Goal: Check status: Check status

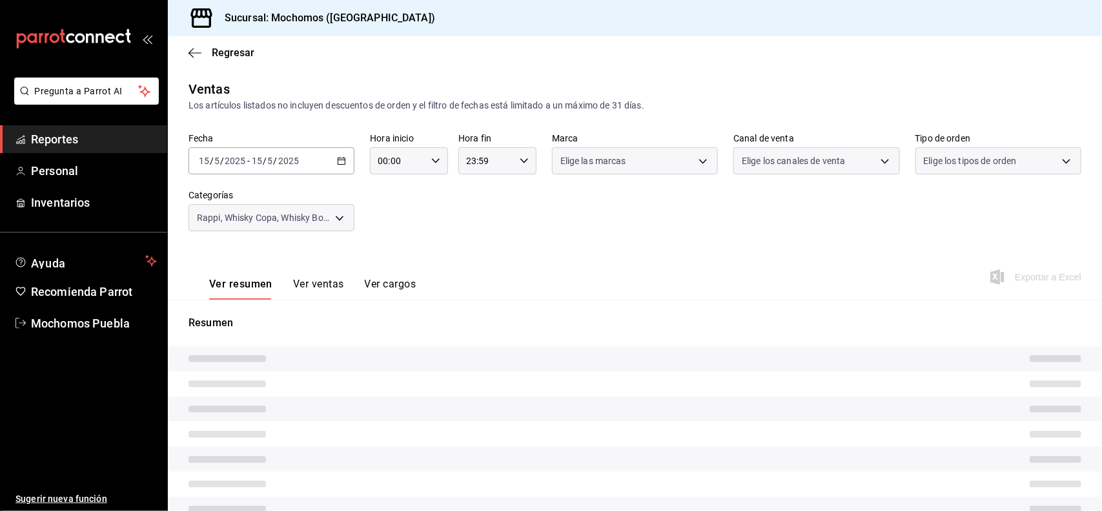
type input "5e983478-fc85-4db5-949c-195bc59d9017,c3aed2d8-39ed-4743-9fb8-fb39105a1447,311a7…"
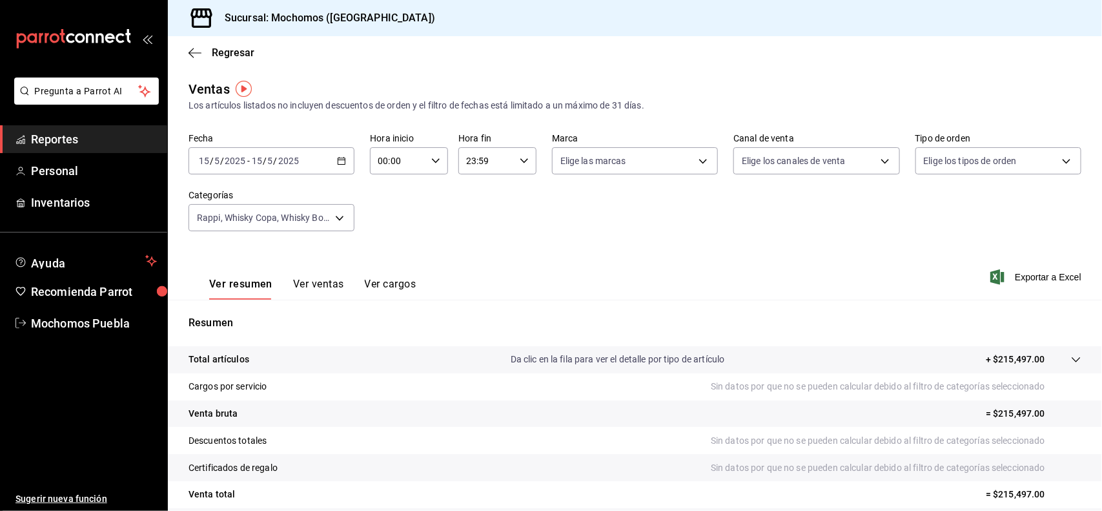
click at [337, 163] on icon "button" at bounding box center [341, 160] width 9 height 9
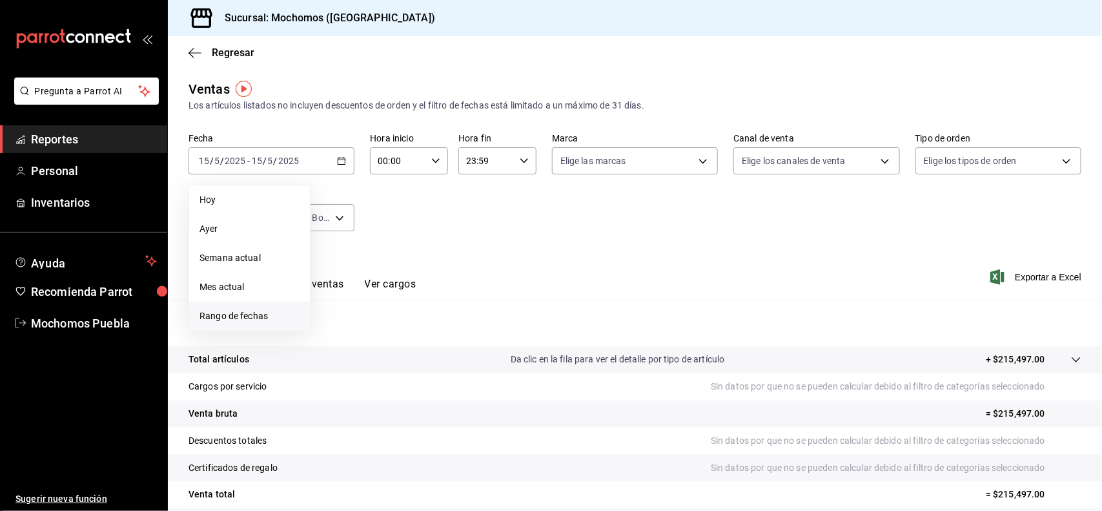
click at [240, 322] on span "Rango de fechas" at bounding box center [250, 316] width 100 height 14
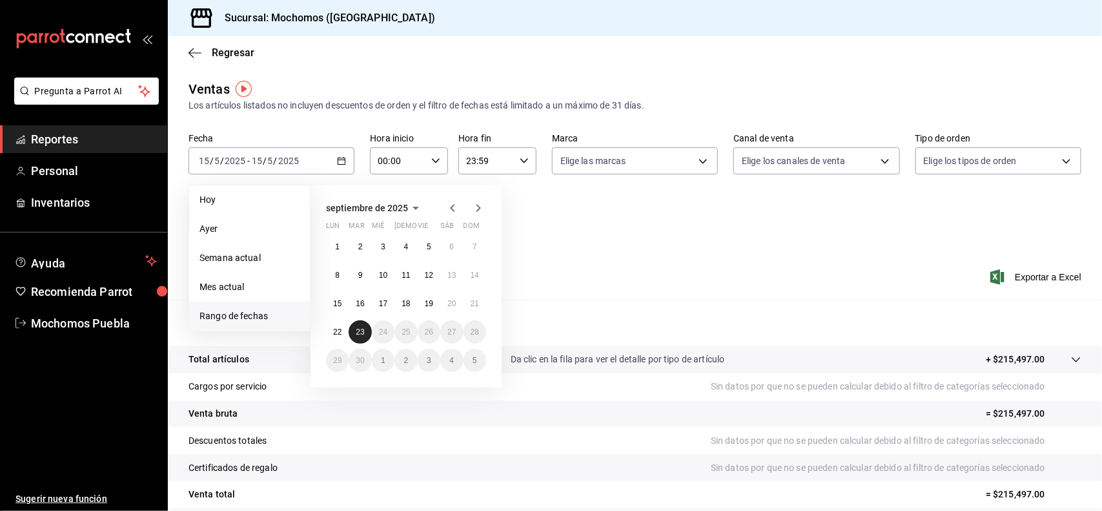
click at [356, 331] on abbr "23" at bounding box center [360, 331] width 8 height 9
click at [337, 336] on button "22" at bounding box center [337, 331] width 23 height 23
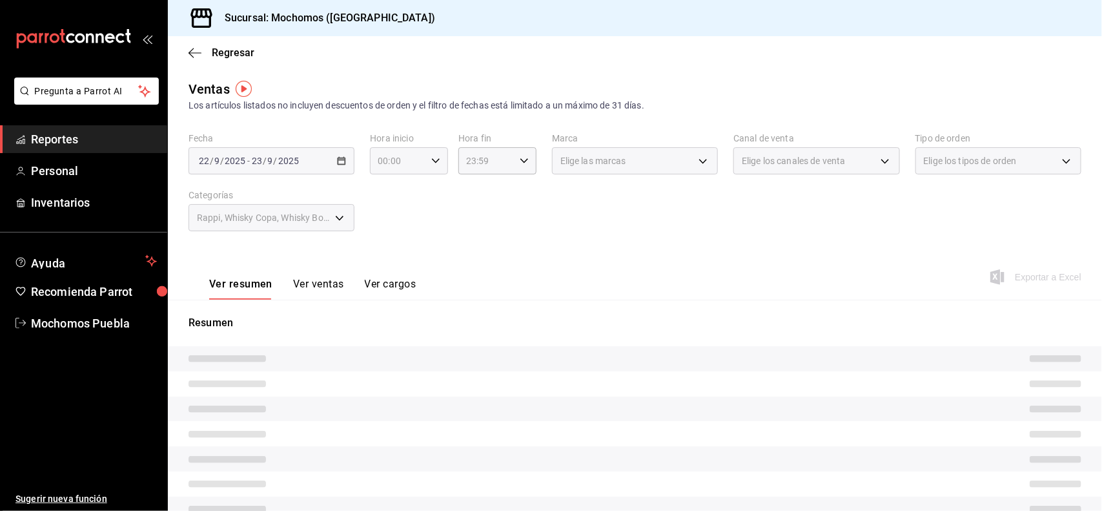
click at [431, 165] on icon "button" at bounding box center [435, 160] width 9 height 9
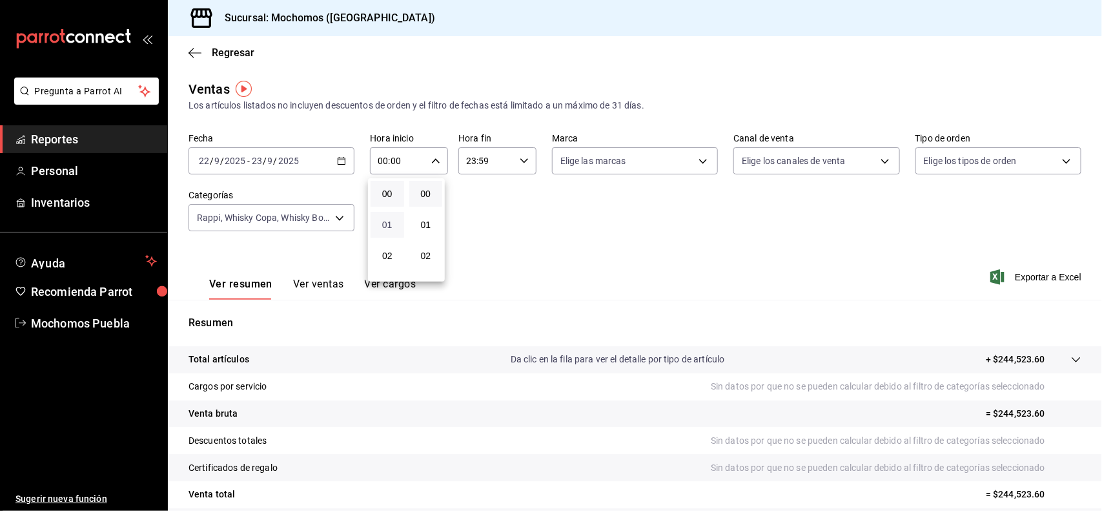
click at [389, 227] on span "01" at bounding box center [387, 225] width 18 height 10
type input "01:00"
click at [387, 217] on span "05" at bounding box center [387, 219] width 18 height 10
type input "05:00"
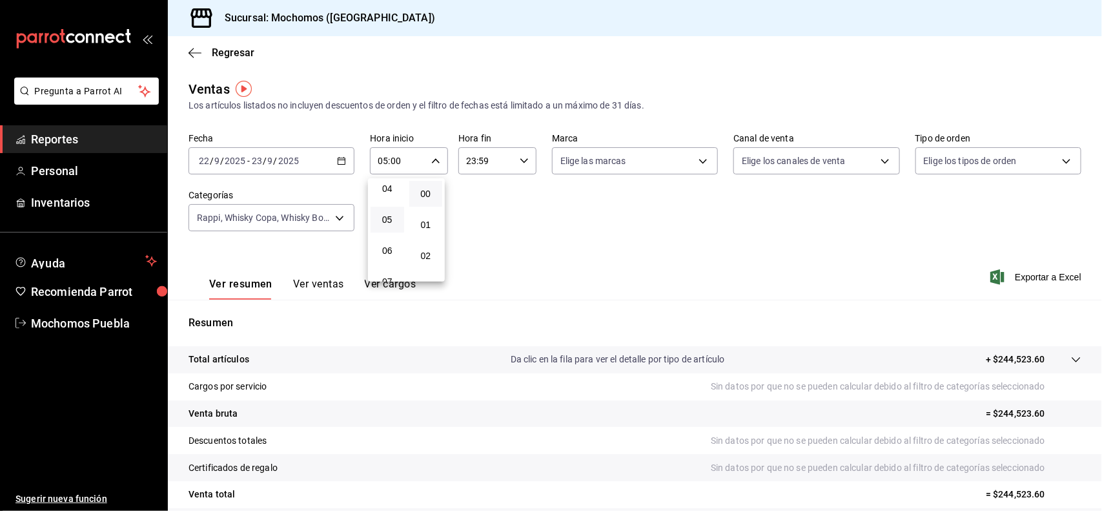
click at [608, 221] on div at bounding box center [551, 255] width 1102 height 511
click at [494, 157] on input "23:59" at bounding box center [486, 161] width 56 height 26
click at [477, 246] on span "22" at bounding box center [475, 251] width 18 height 10
type input "22:59"
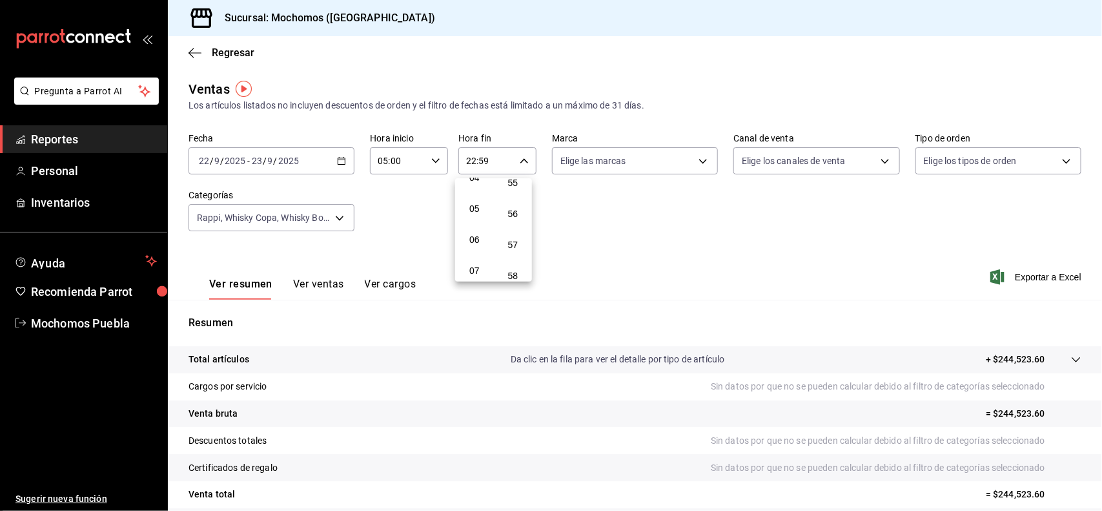
scroll to position [108, 0]
click at [477, 236] on span "05" at bounding box center [475, 241] width 18 height 10
type input "05:59"
click at [746, 233] on div at bounding box center [551, 255] width 1102 height 511
